Goal: Entertainment & Leisure: Consume media (video, audio)

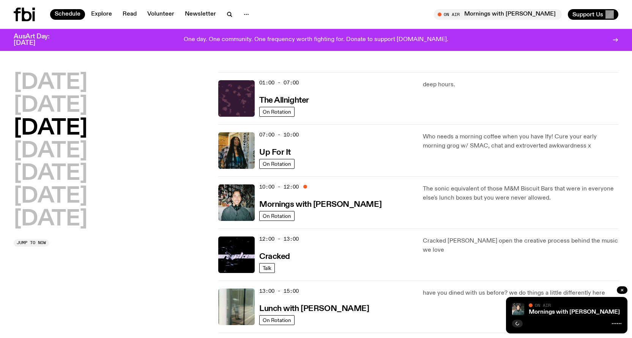
click at [95, 21] on div "Schedule Explore Read Volunteer Newsletter On Air Mornings with [PERSON_NAME] T…" at bounding box center [316, 14] width 632 height 29
click at [124, 13] on link "Read" at bounding box center [129, 14] width 23 height 11
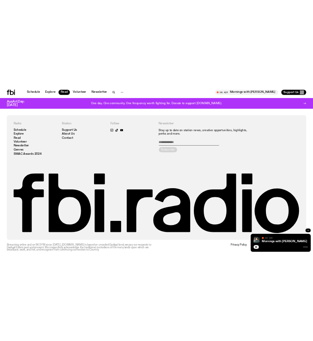
scroll to position [845, 0]
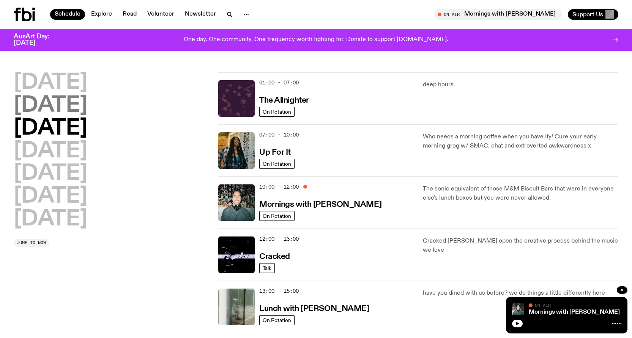
click at [38, 107] on h2 "[DATE]" at bounding box center [51, 105] width 74 height 21
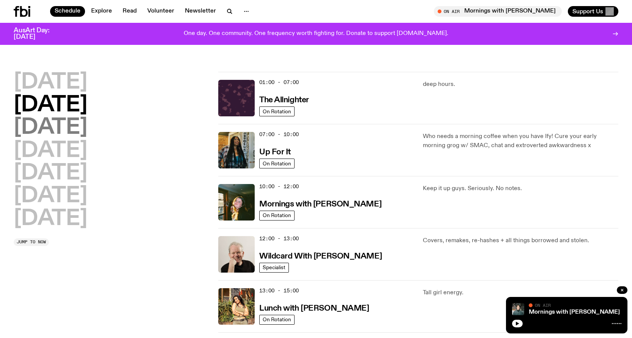
scroll to position [21, 0]
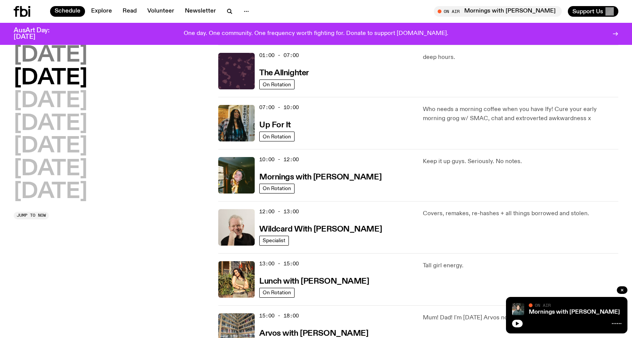
click at [75, 55] on h2 "[DATE]" at bounding box center [51, 55] width 74 height 21
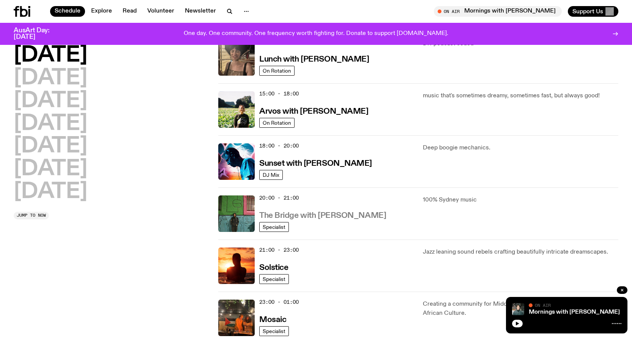
scroll to position [249, 0]
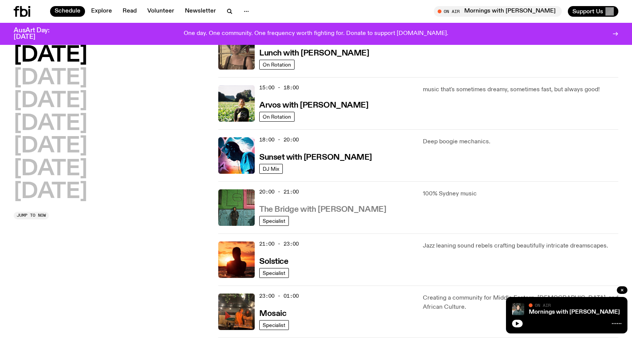
click at [339, 211] on h3 "The Bridge with [PERSON_NAME]" at bounding box center [322, 209] width 127 height 8
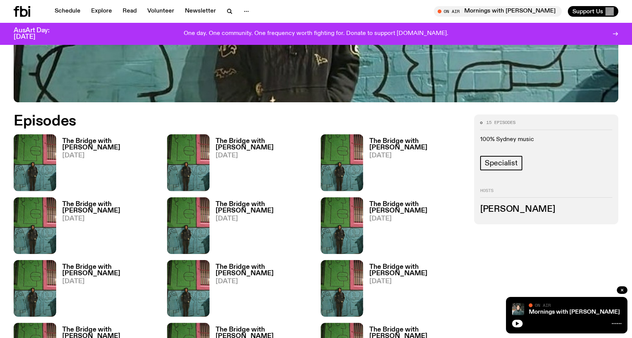
scroll to position [414, 0]
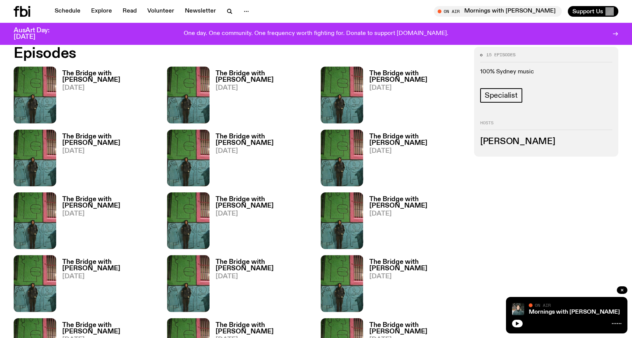
click at [96, 76] on h3 "The Bridge with [PERSON_NAME]" at bounding box center [110, 76] width 96 height 13
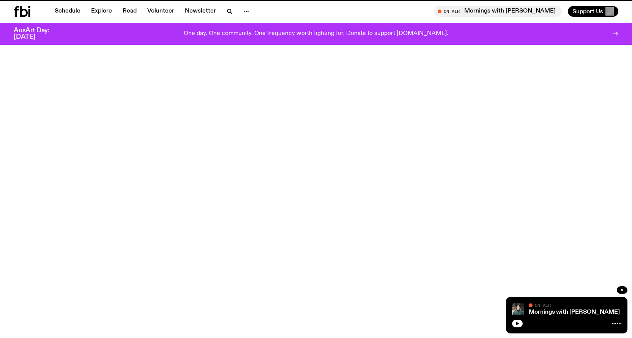
scroll to position [414, 0]
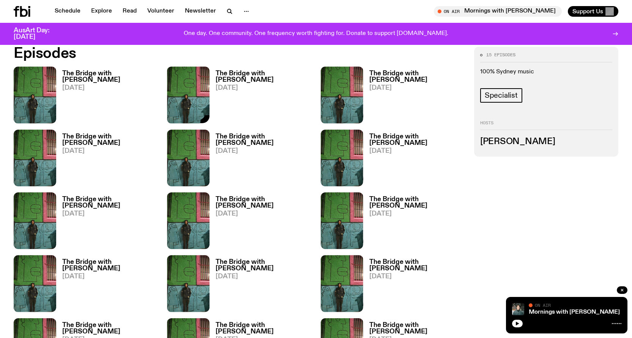
click at [238, 74] on h3 "The Bridge with [PERSON_NAME]" at bounding box center [264, 76] width 96 height 13
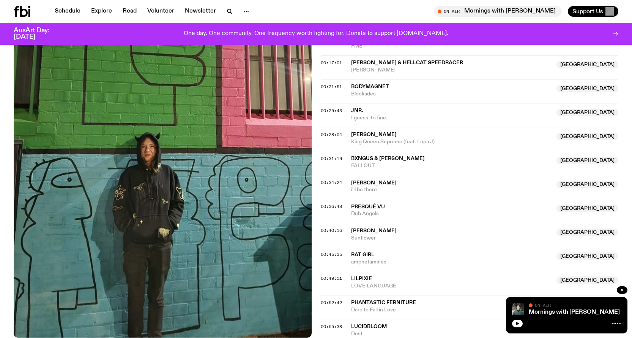
scroll to position [414, 0]
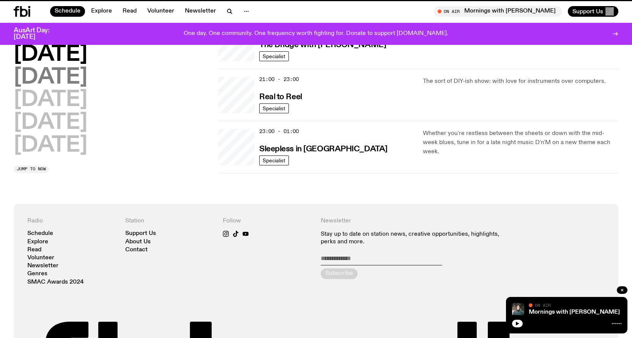
scroll to position [249, 0]
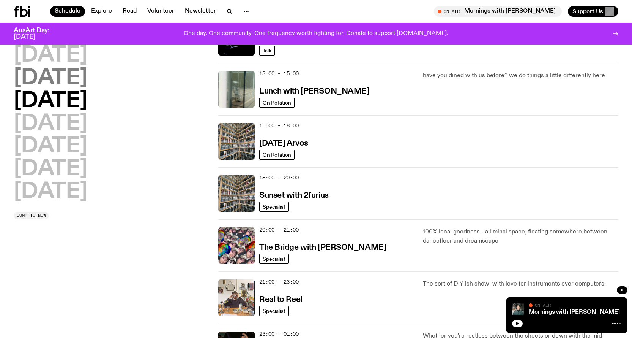
click at [71, 86] on h2 "[DATE]" at bounding box center [51, 78] width 74 height 21
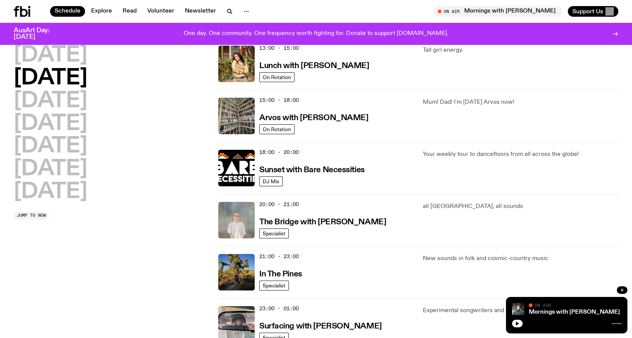
scroll to position [287, 0]
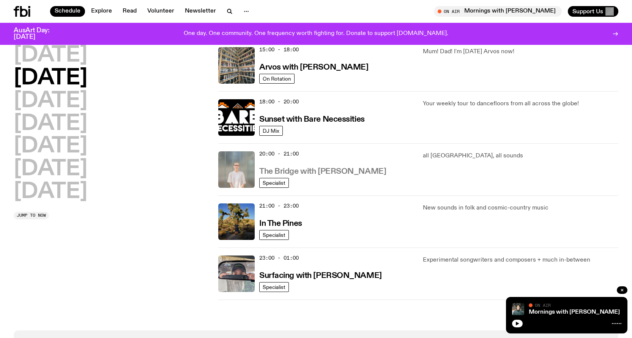
drag, startPoint x: 314, startPoint y: 179, endPoint x: 315, endPoint y: 173, distance: 6.3
click at [314, 178] on div "20:00 - 21:00 The Bridge with [PERSON_NAME]" at bounding box center [336, 169] width 155 height 36
click at [315, 173] on h3 "The Bridge with [PERSON_NAME]" at bounding box center [322, 171] width 127 height 8
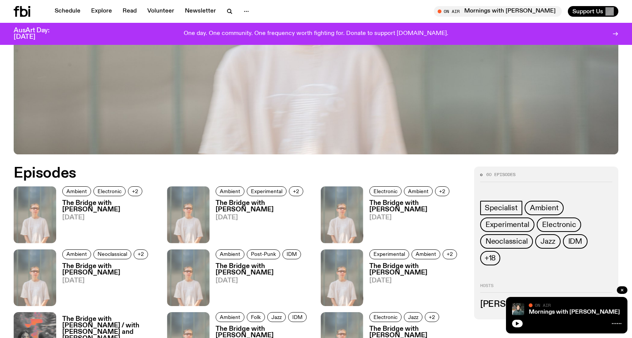
scroll to position [376, 0]
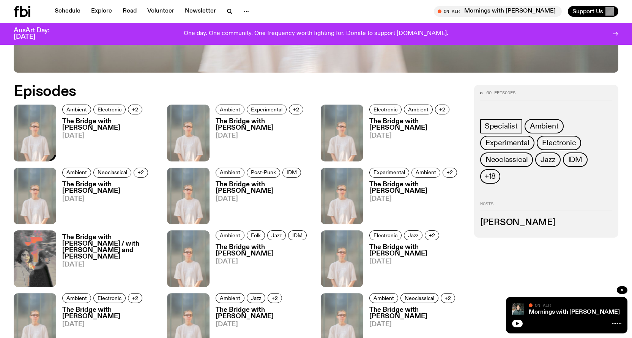
click at [88, 120] on h3 "The Bridge with [PERSON_NAME]" at bounding box center [110, 124] width 96 height 13
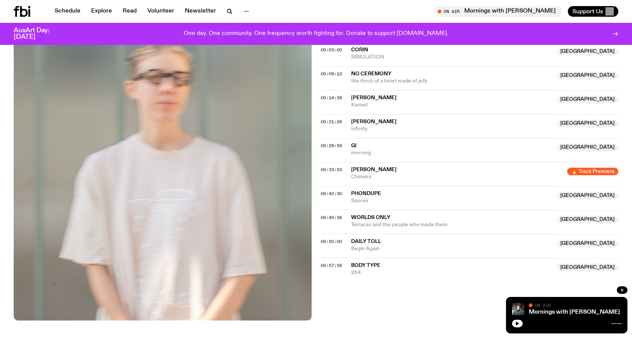
scroll to position [186, 0]
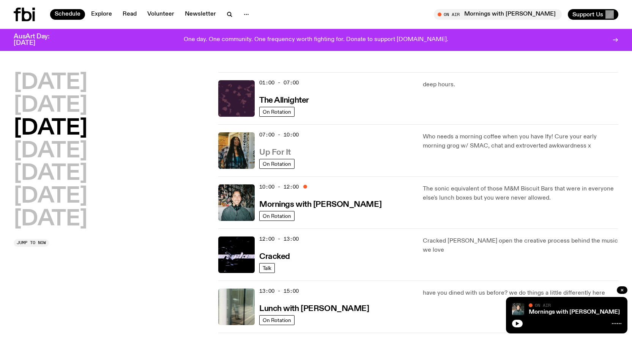
click at [270, 153] on h3 "Up For It" at bounding box center [275, 153] width 32 height 8
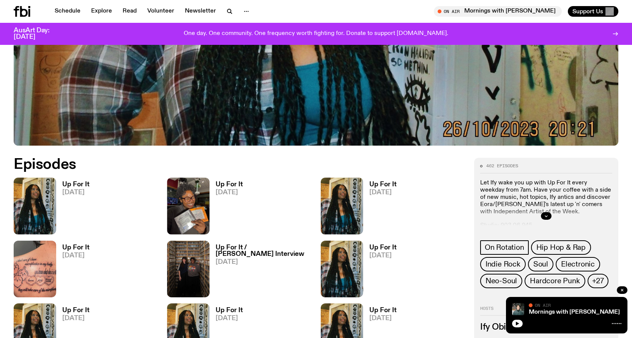
scroll to position [376, 0]
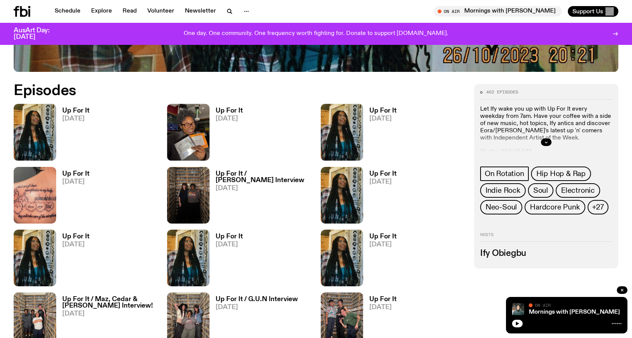
click at [99, 113] on div "Up For It [DATE]" at bounding box center [86, 132] width 144 height 57
click at [78, 112] on h3 "Up For It" at bounding box center [75, 110] width 27 height 6
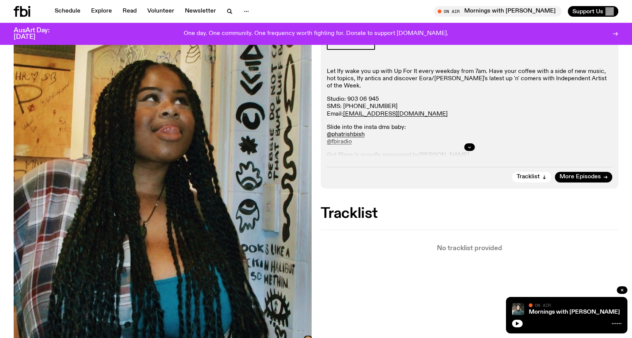
scroll to position [190, 0]
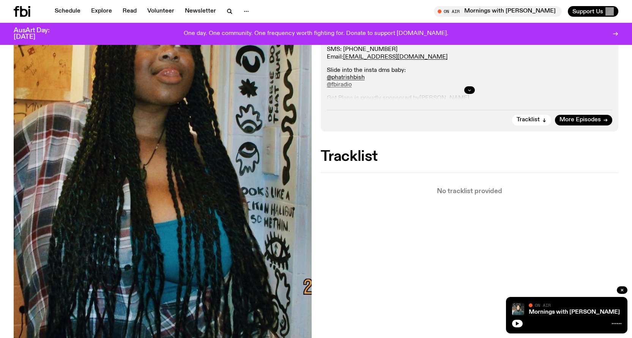
click at [468, 92] on button "button" at bounding box center [470, 90] width 11 height 8
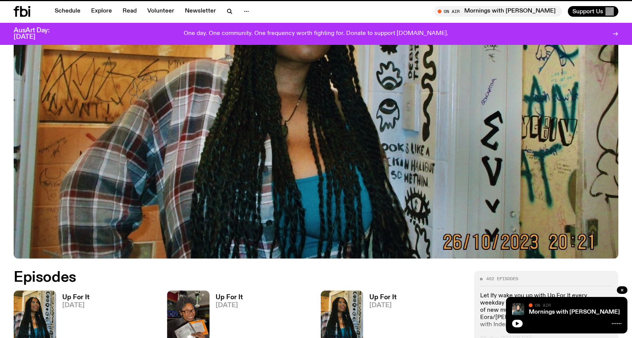
scroll to position [376, 0]
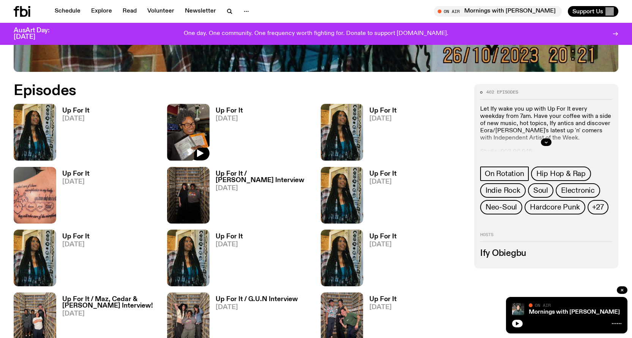
click at [210, 106] on div at bounding box center [188, 132] width 43 height 57
click at [216, 110] on h3 "Up For It" at bounding box center [229, 110] width 27 height 6
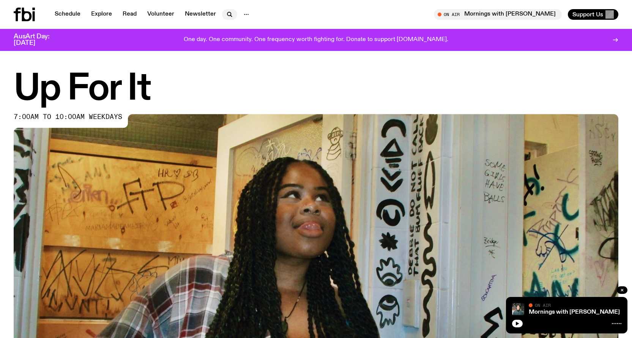
click at [231, 19] on button "button" at bounding box center [229, 14] width 15 height 11
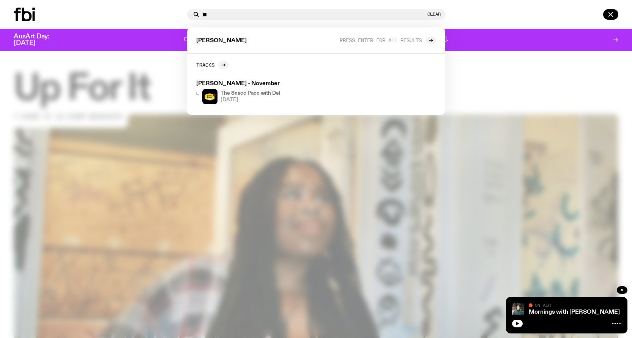
type input "*"
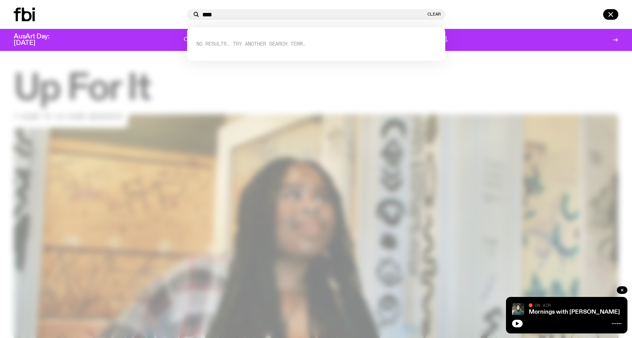
type input "****"
click at [86, 13] on div at bounding box center [99, 15] width 171 height 14
click at [37, 18] on div at bounding box center [32, 15] width 36 height 14
click at [30, 16] on icon at bounding box center [27, 15] width 10 height 14
